Goal: Use online tool/utility: Utilize a website feature to perform a specific function

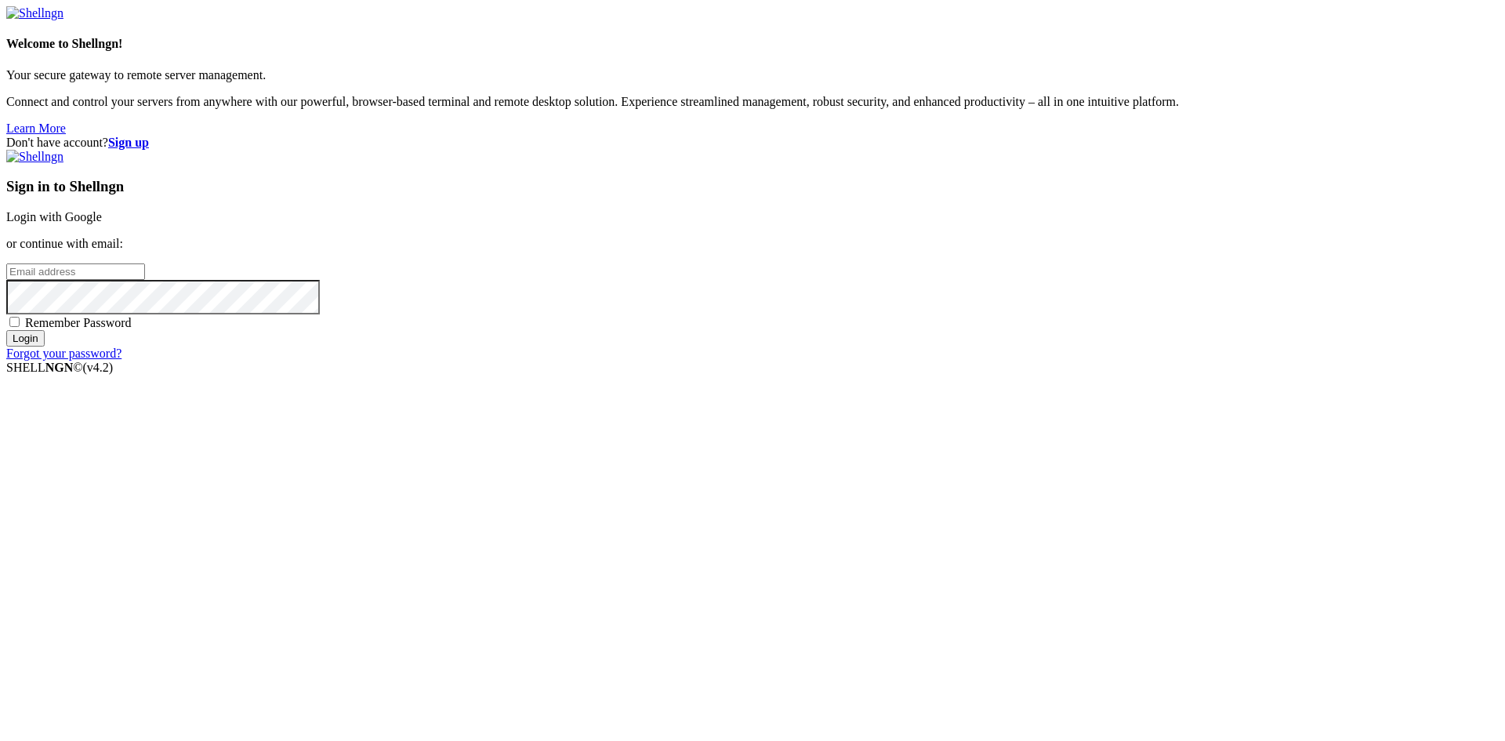
type input "[EMAIL_ADDRESS][DOMAIN_NAME]"
drag, startPoint x: 962, startPoint y: 363, endPoint x: 781, endPoint y: 349, distance: 180.8
click at [781, 349] on div "Don't have account? Sign up Sign in to Shellngn Login with Google or continue w…" at bounding box center [752, 248] width 1492 height 225
type input "[EMAIL_ADDRESS][DOMAIN_NAME]"
click at [6, 330] on input "Login" at bounding box center [25, 338] width 38 height 16
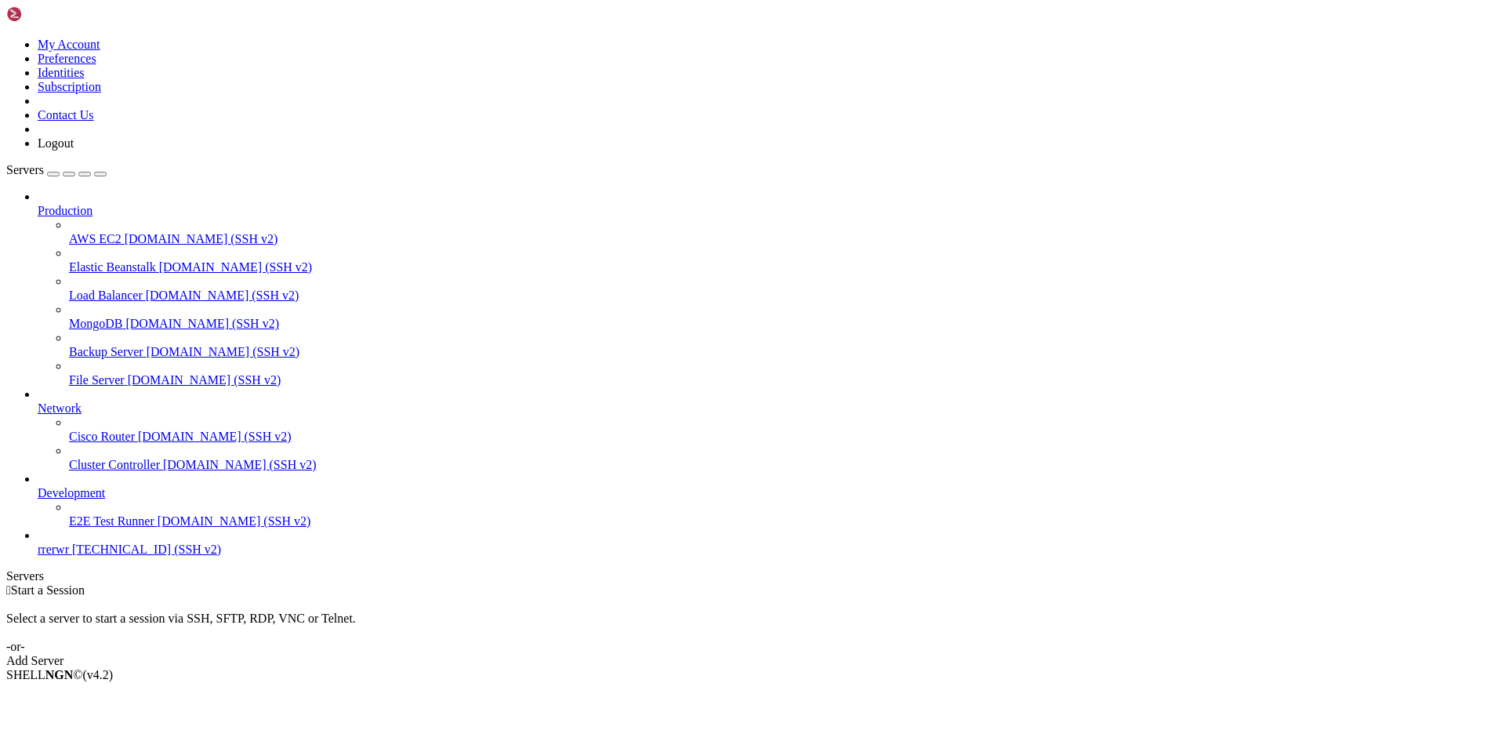
click at [72, 556] on span "[TECHNICAL_ID] (SSH v2)" at bounding box center [146, 548] width 149 height 13
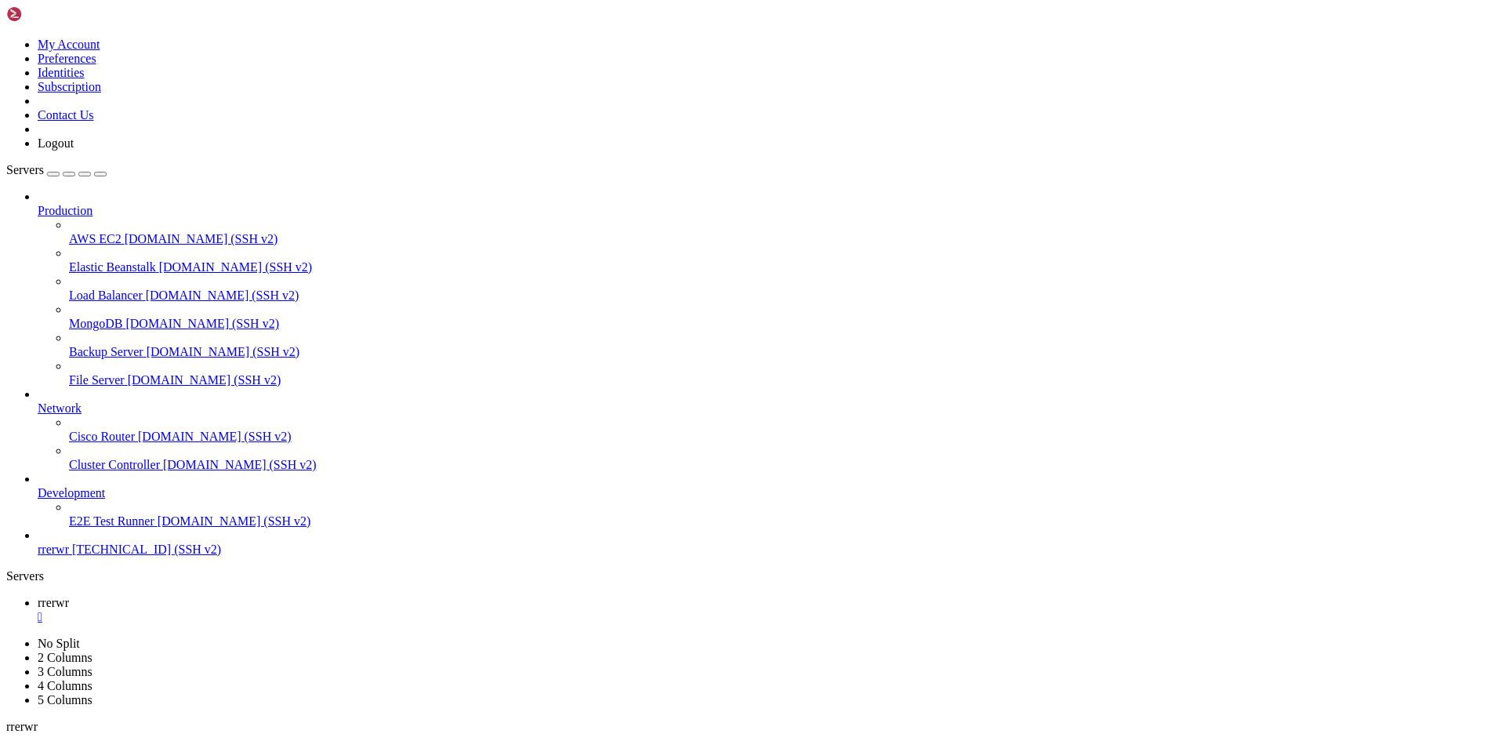
scroll to position [107, 0]
